Goal: Find specific page/section: Find specific page/section

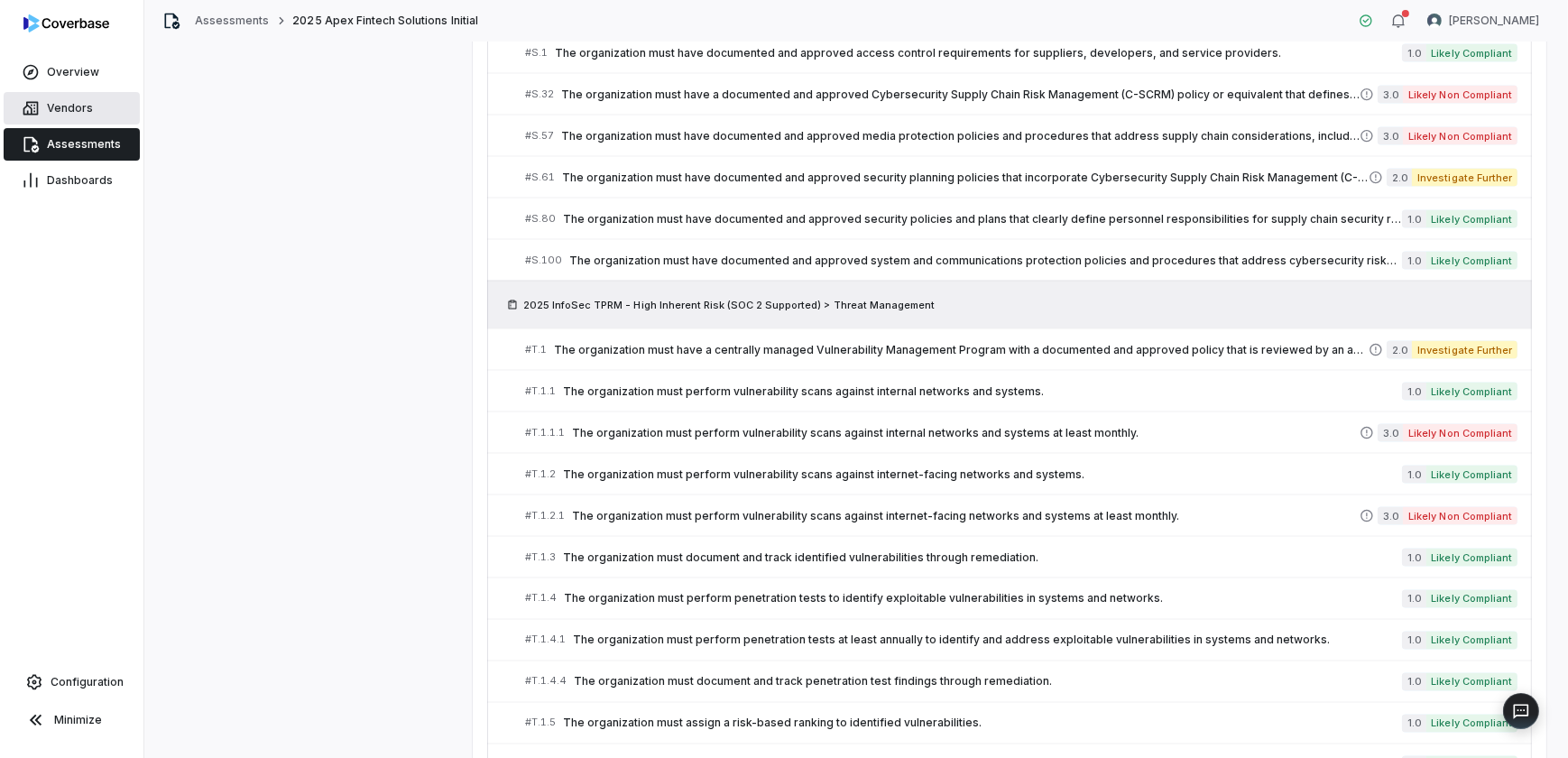
scroll to position [12385, 0]
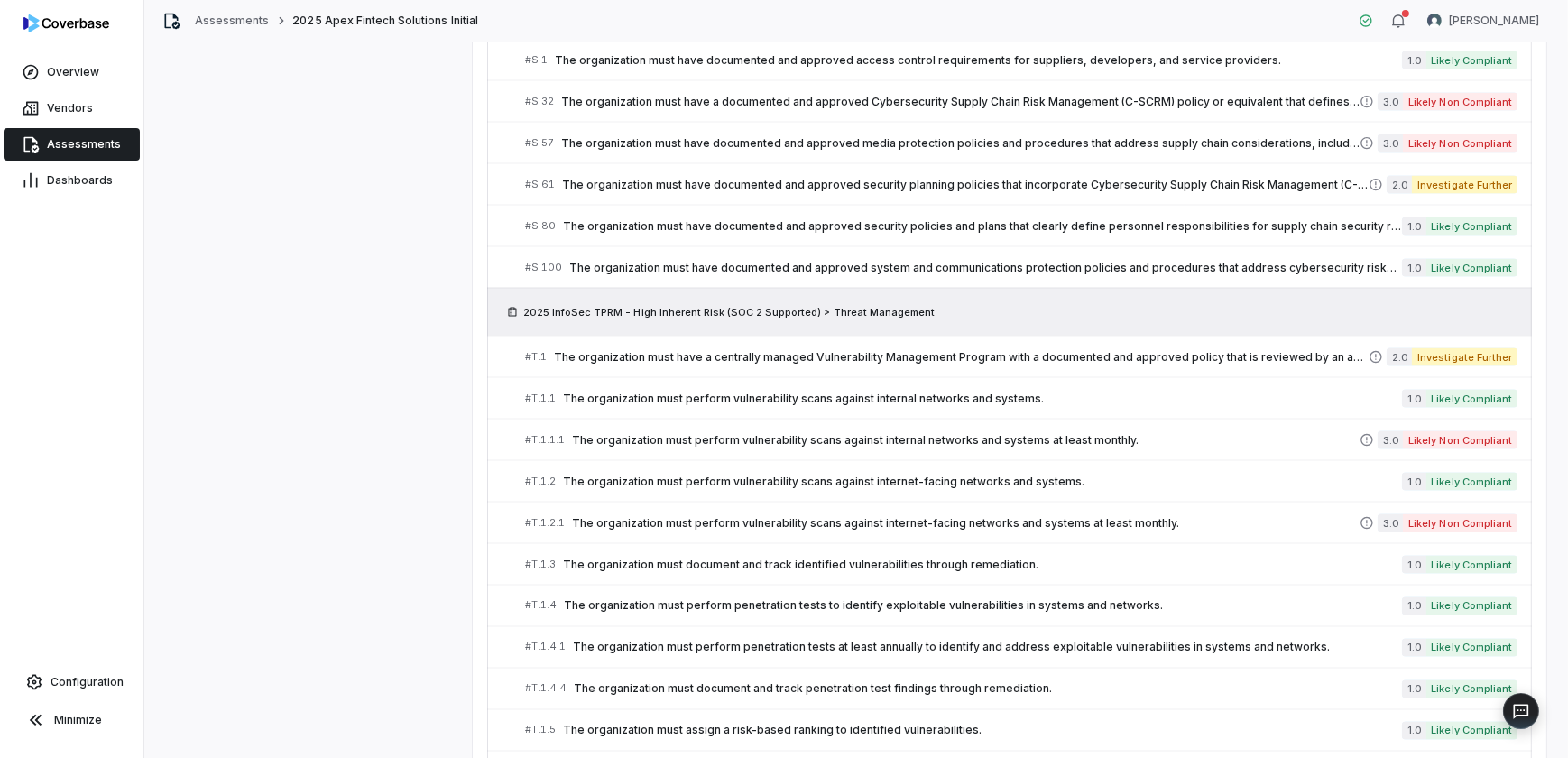
click at [81, 139] on span "Assessments" at bounding box center [84, 144] width 74 height 14
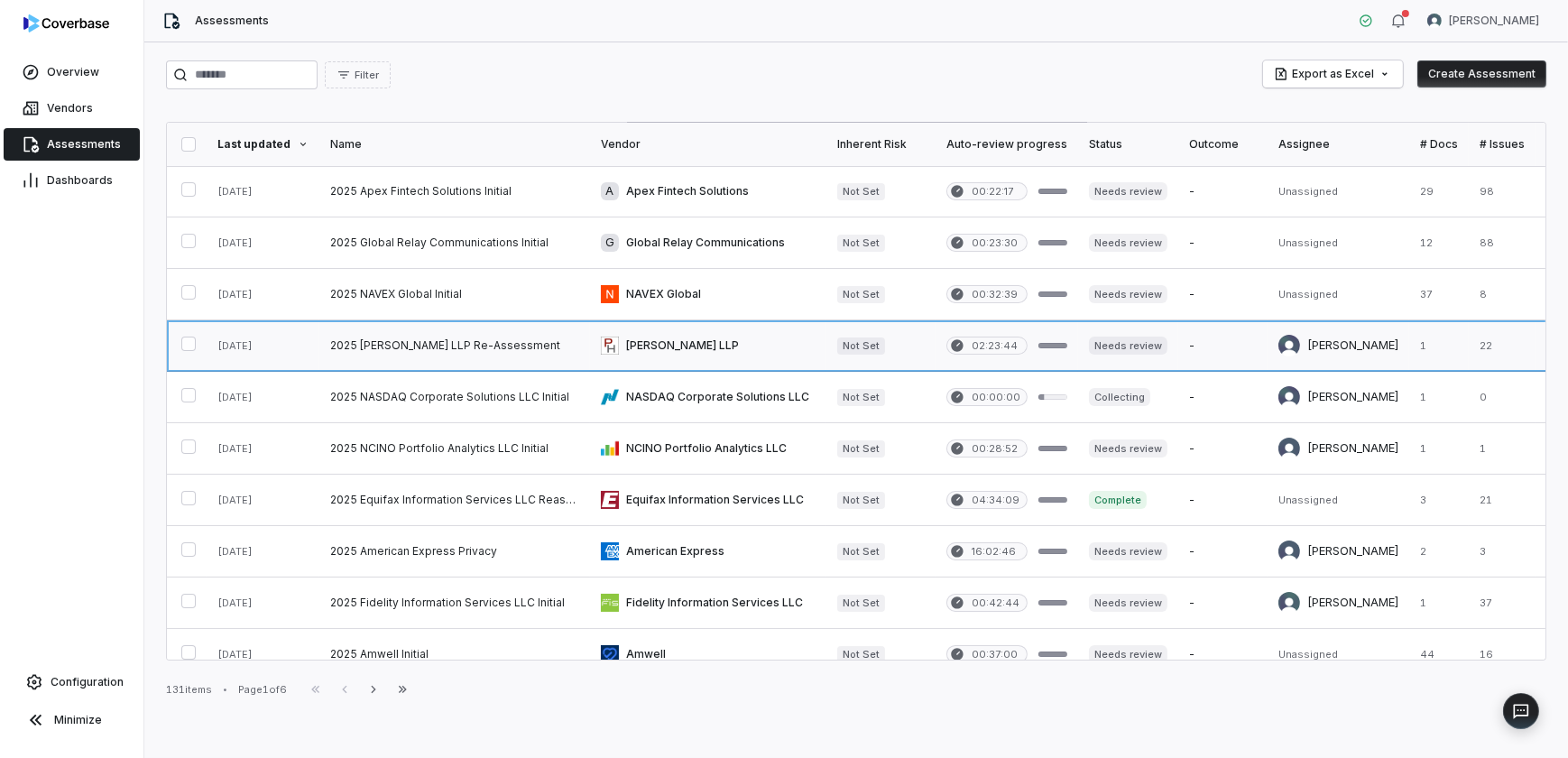
click at [428, 344] on link at bounding box center [455, 346] width 271 height 50
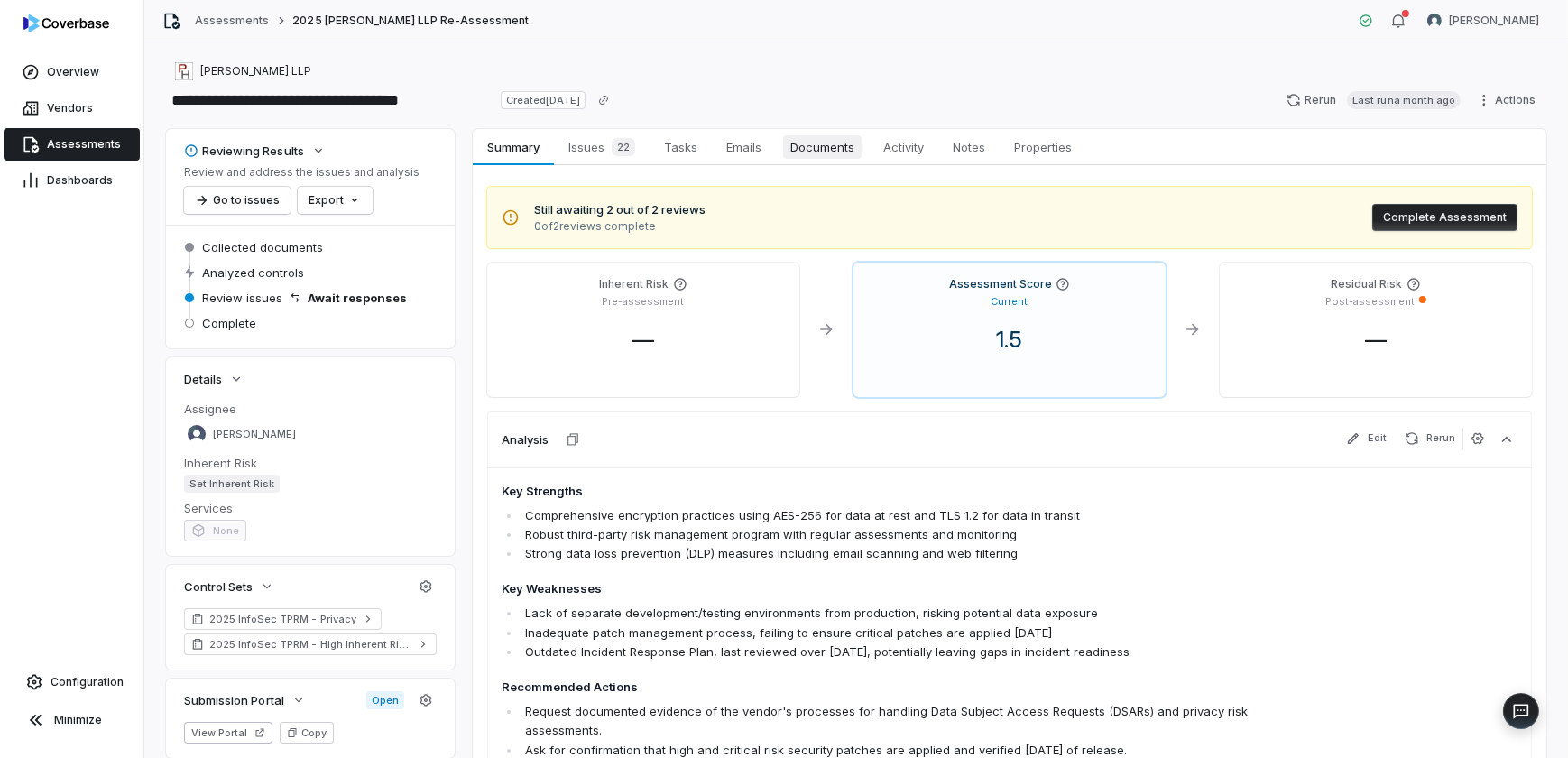
click at [802, 155] on span "Documents" at bounding box center [822, 147] width 78 height 23
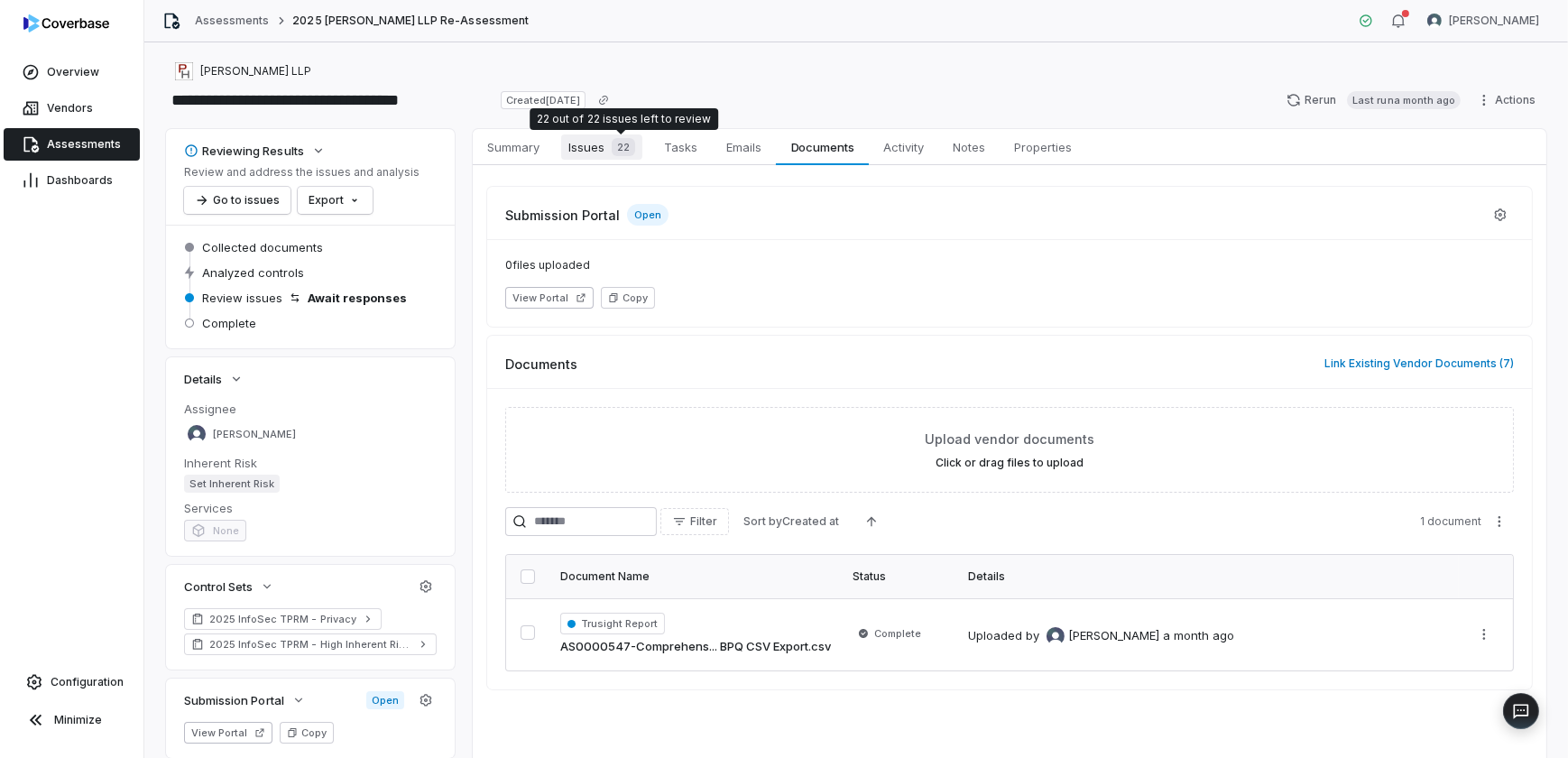
click at [617, 143] on span "22" at bounding box center [623, 146] width 23 height 18
